Goal: Task Accomplishment & Management: Manage account settings

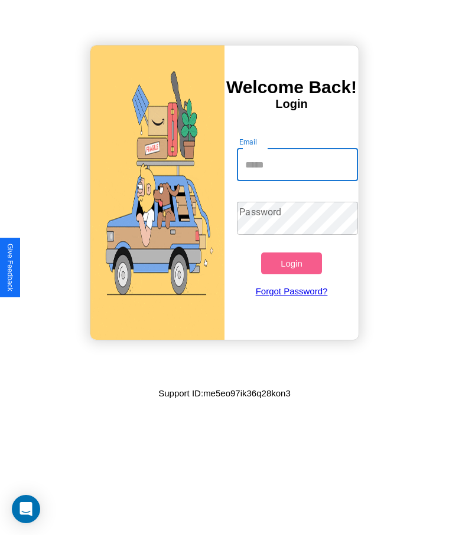
click at [297, 165] on input "Email" at bounding box center [297, 164] width 120 height 33
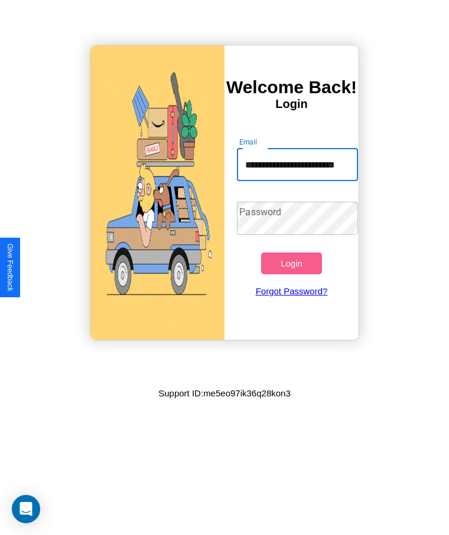
scroll to position [0, 24]
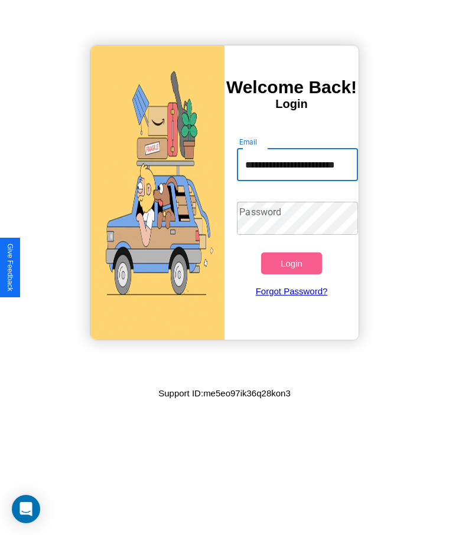
type input "**********"
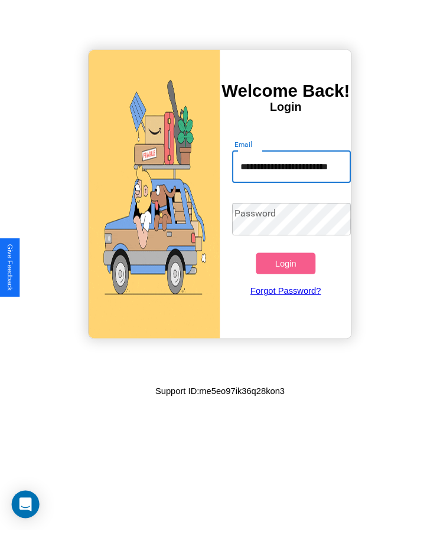
scroll to position [0, 0]
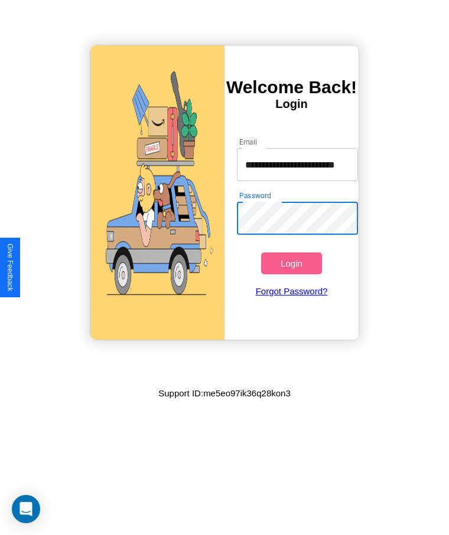
click at [291, 263] on button "Login" at bounding box center [291, 264] width 60 height 22
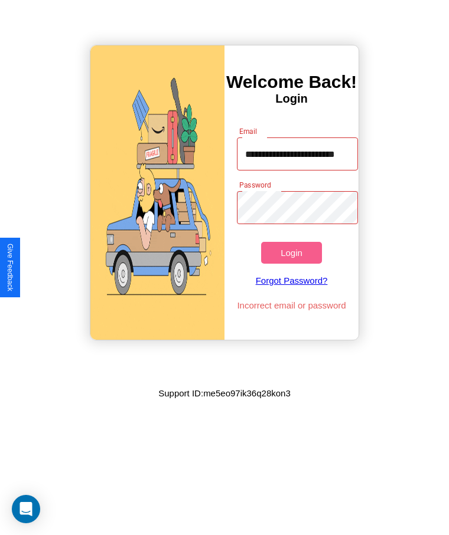
click at [291, 253] on button "Login" at bounding box center [291, 253] width 60 height 22
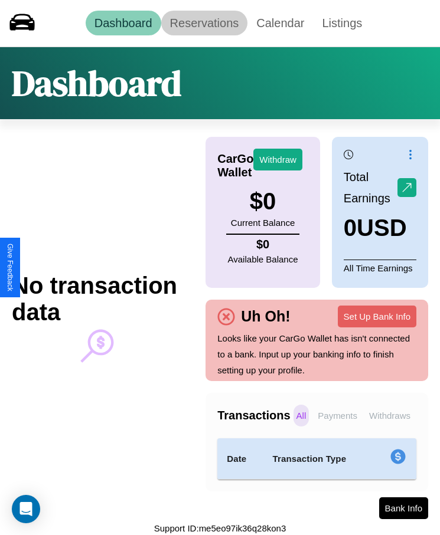
click at [204, 23] on link "Reservations" at bounding box center [204, 23] width 87 height 25
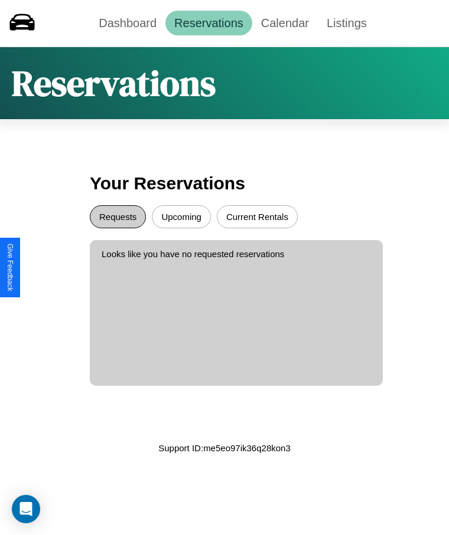
click at [117, 217] on button "Requests" at bounding box center [118, 216] width 56 height 23
click at [257, 217] on button "Current Rentals" at bounding box center [257, 216] width 81 height 23
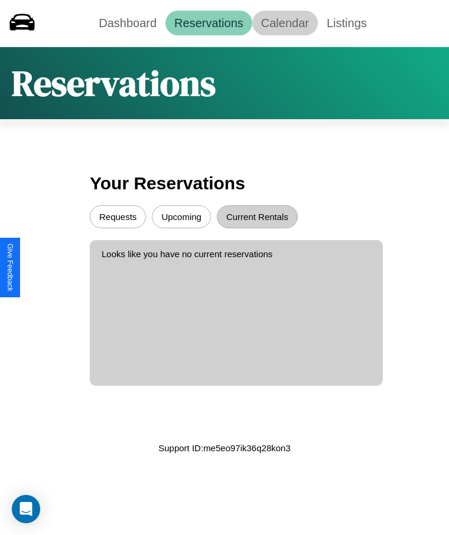
click at [285, 23] on link "Calendar" at bounding box center [285, 23] width 66 height 25
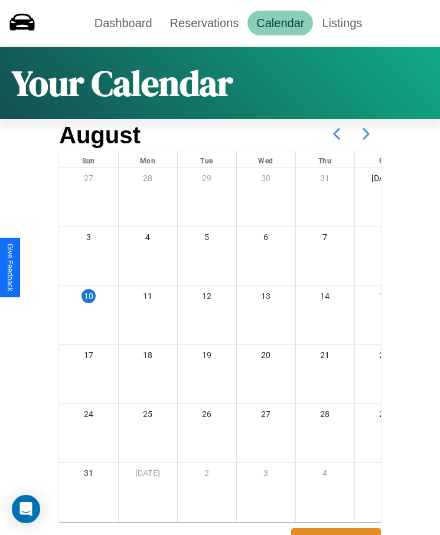
click at [366, 134] on icon at bounding box center [366, 134] width 30 height 30
